Goal: Task Accomplishment & Management: Manage account settings

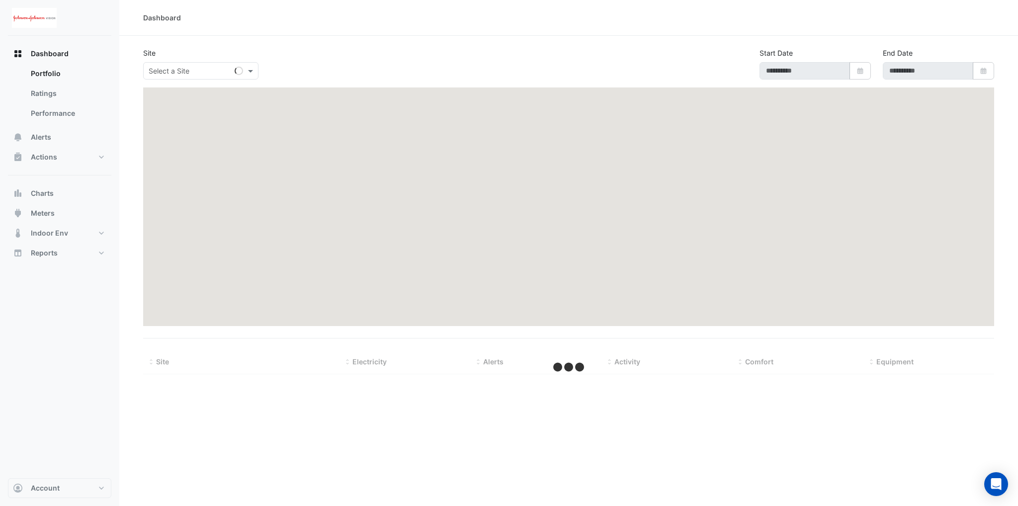
type input "**********"
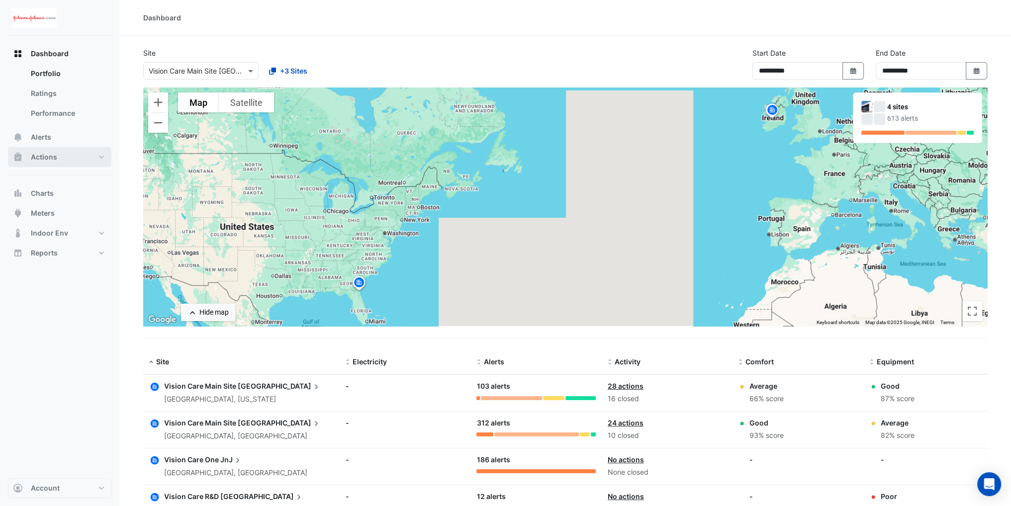
click at [48, 158] on span "Actions" at bounding box center [44, 157] width 26 height 10
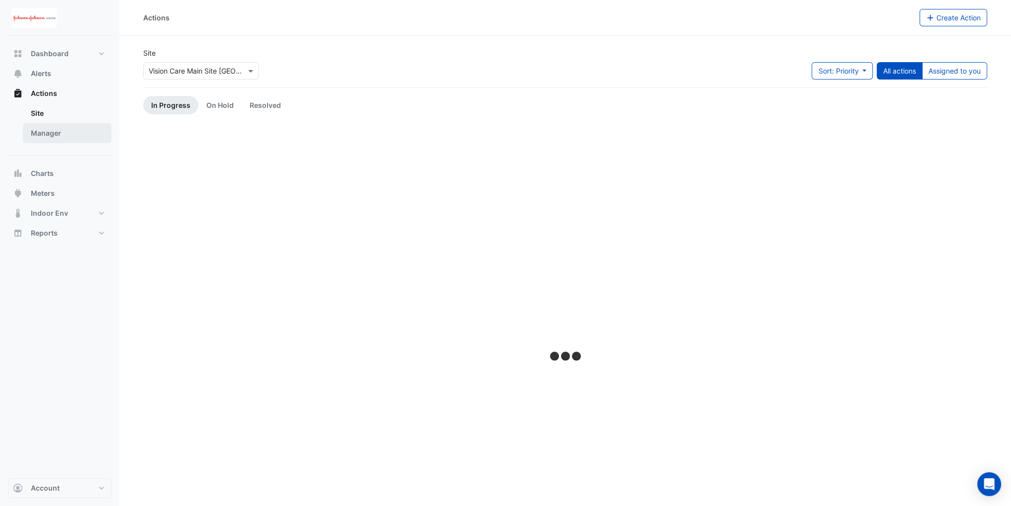
click at [54, 136] on link "Manager" at bounding box center [67, 133] width 88 height 20
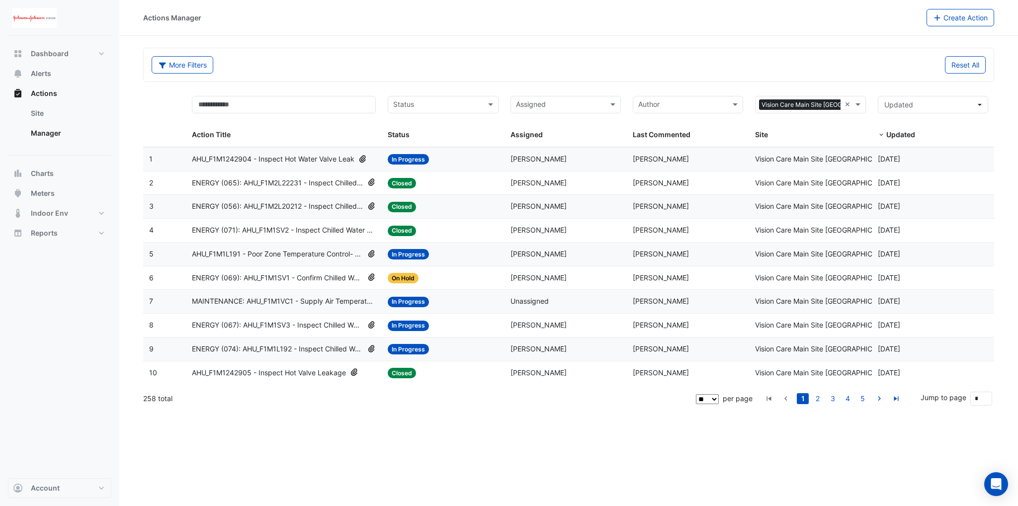
click at [473, 105] on input "text" at bounding box center [437, 105] width 88 height 11
click at [434, 168] on div "Closed" at bounding box center [442, 169] width 109 height 14
click at [925, 103] on span "Updated" at bounding box center [930, 104] width 92 height 10
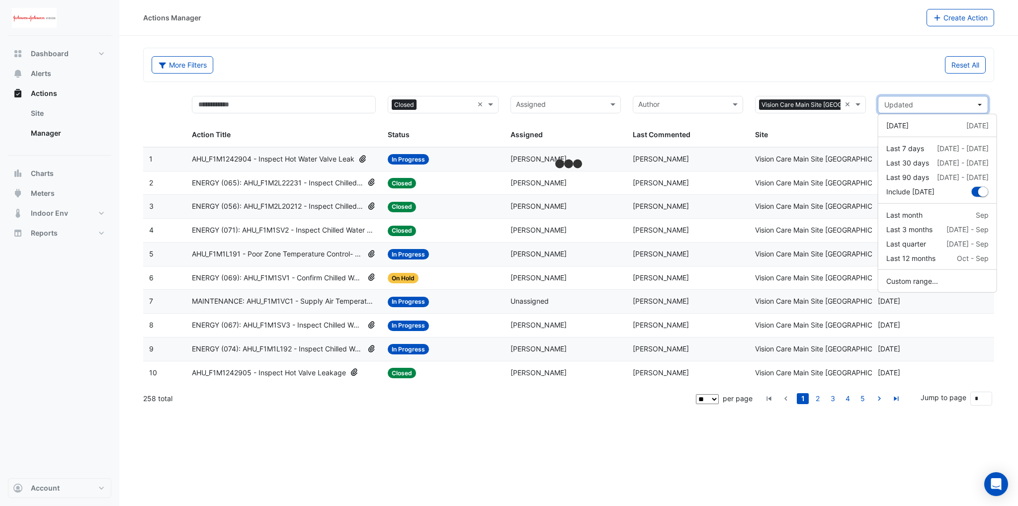
click at [924, 104] on span "Updated" at bounding box center [930, 104] width 92 height 10
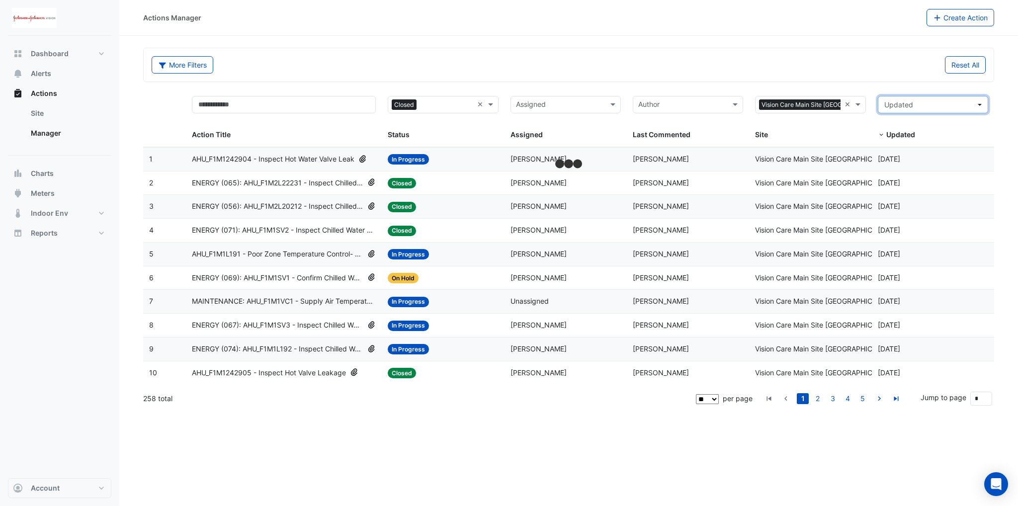
click at [924, 104] on span "Updated" at bounding box center [930, 104] width 92 height 10
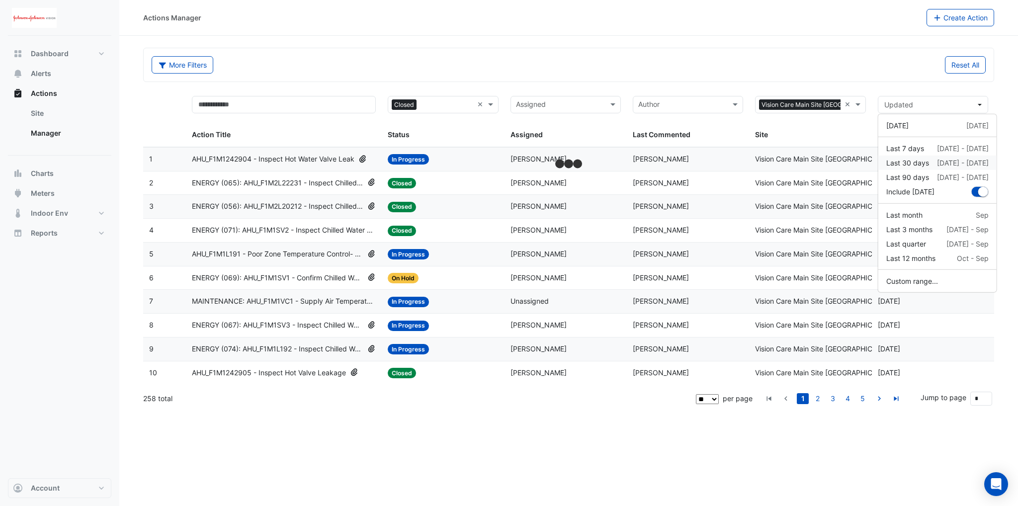
click at [918, 159] on div "Last 30 days" at bounding box center [907, 163] width 43 height 10
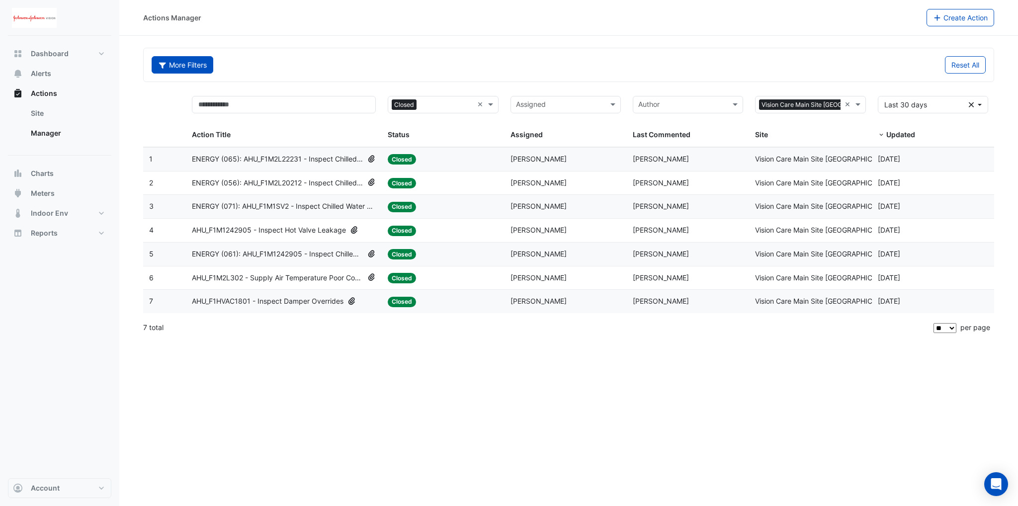
click at [196, 70] on button "More Filters" at bounding box center [183, 64] width 62 height 17
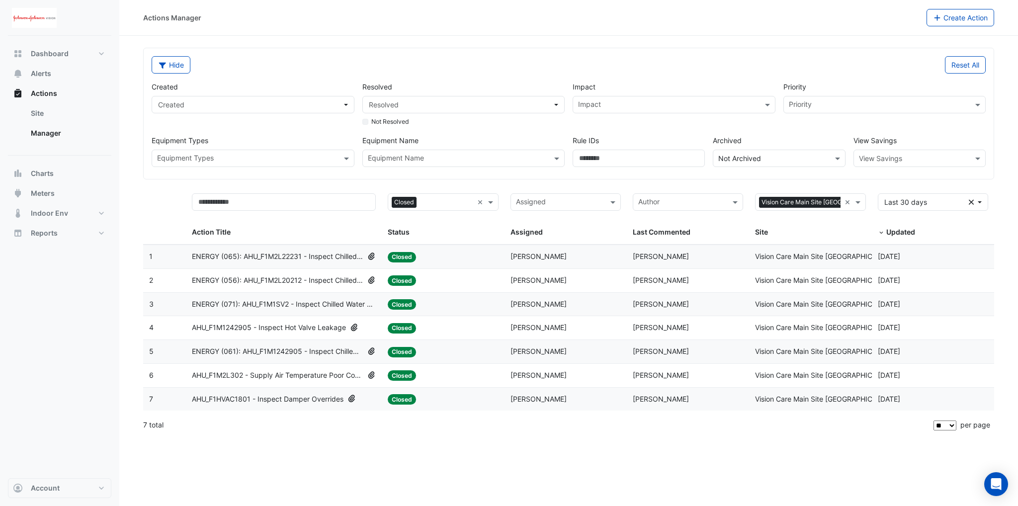
click at [904, 156] on input "text" at bounding box center [909, 159] width 101 height 10
click at [866, 180] on span "Cost" at bounding box center [869, 179] width 15 height 8
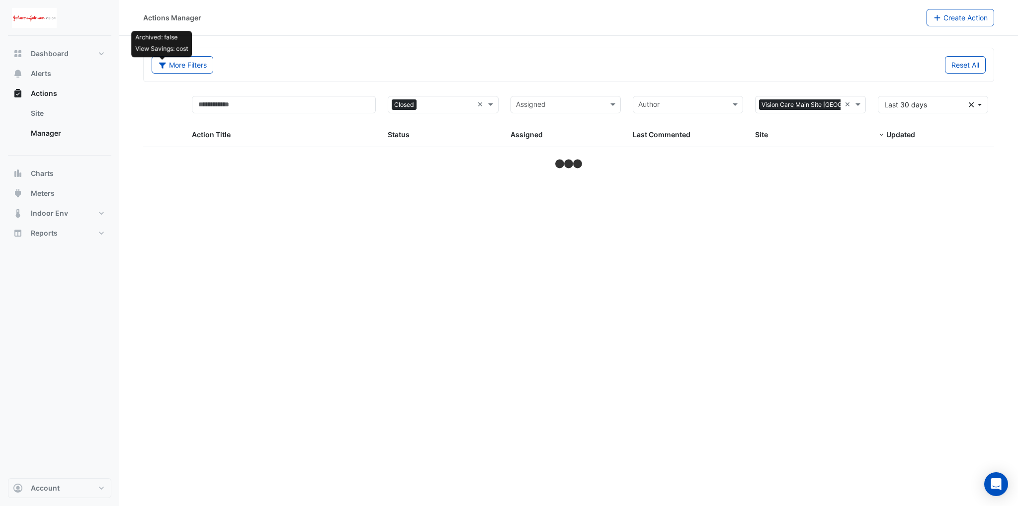
click at [292, 69] on div "Archived: false View Savings: cost More Filters" at bounding box center [357, 64] width 423 height 17
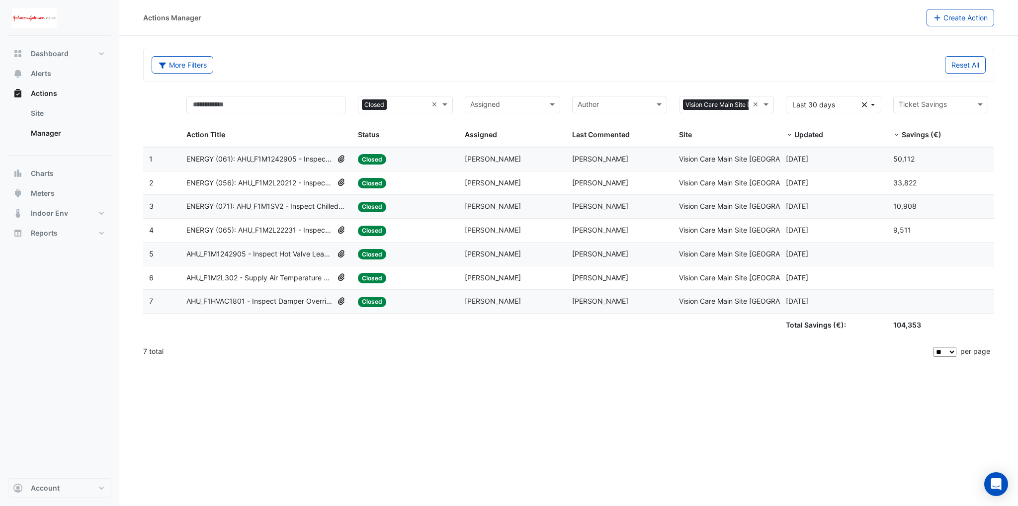
click at [272, 279] on span "AHU_F1M2L302 - Supply Air Temperature Poor Control" at bounding box center [259, 277] width 147 height 11
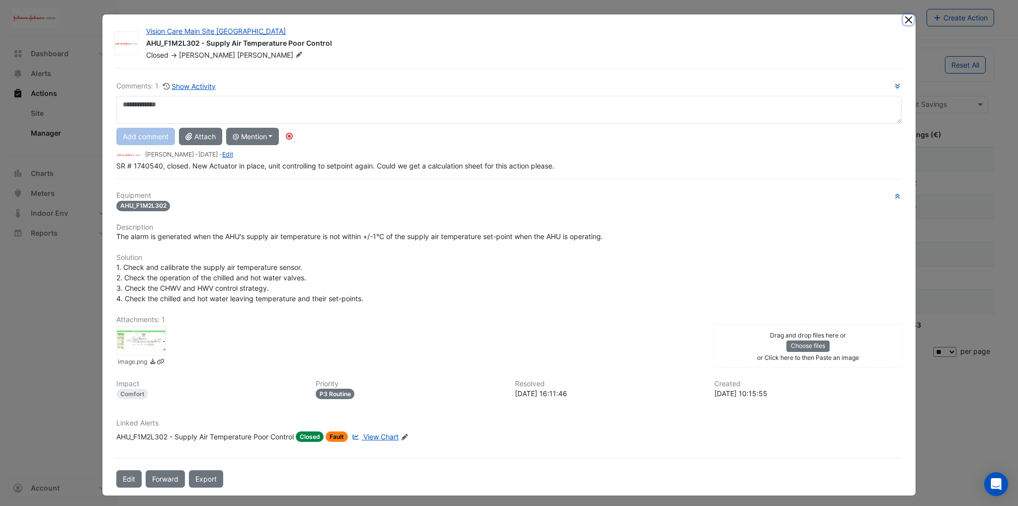
click at [905, 19] on button "Close" at bounding box center [908, 19] width 10 height 10
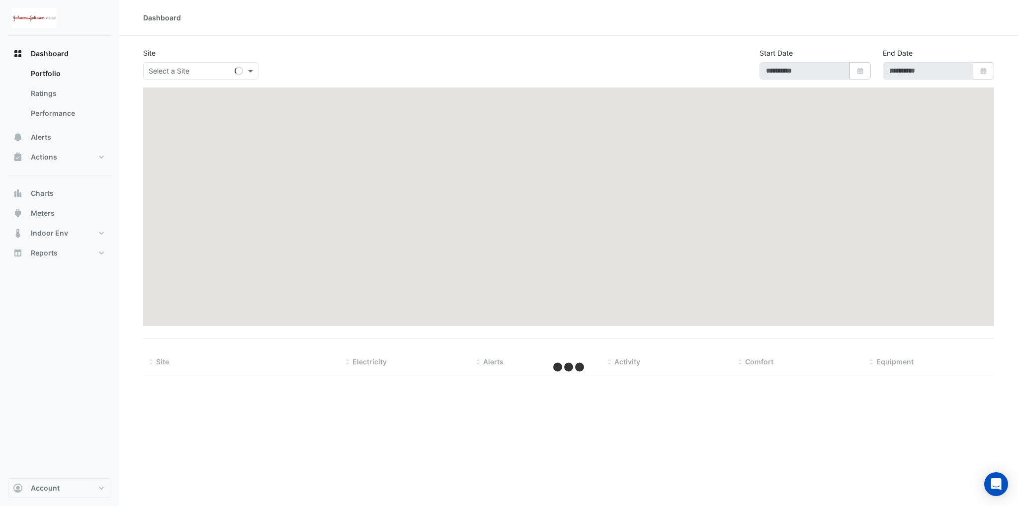
type input "**********"
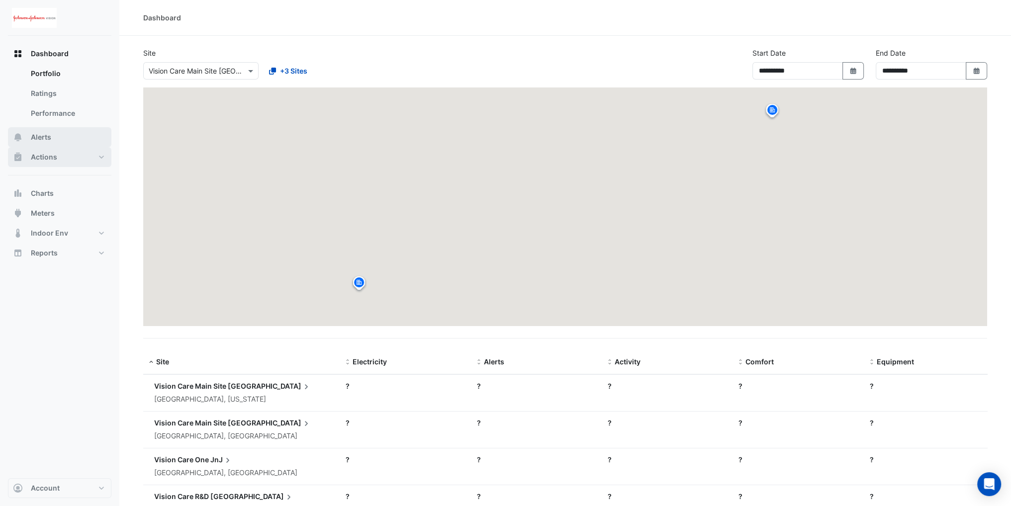
click at [50, 140] on span "Alerts" at bounding box center [41, 137] width 20 height 10
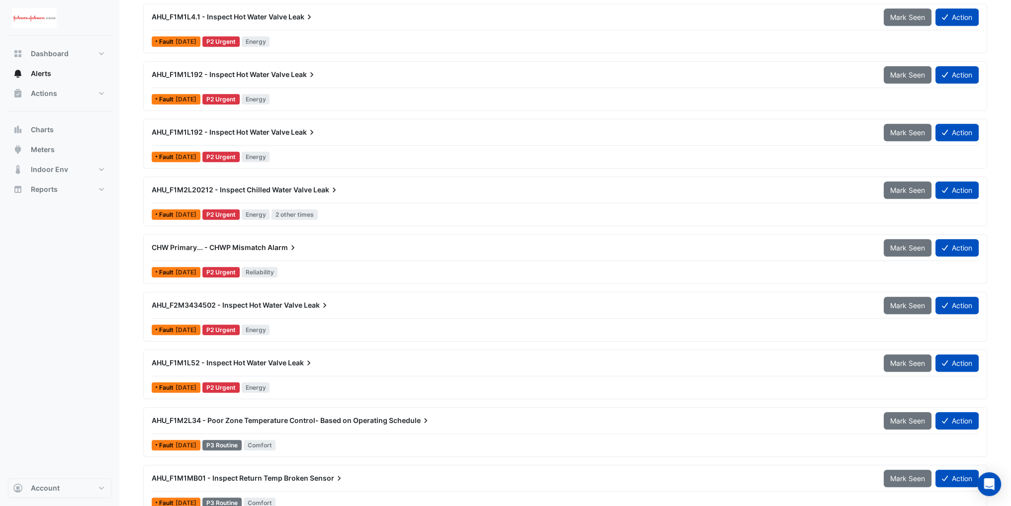
scroll to position [646, 0]
